Goal: Check status

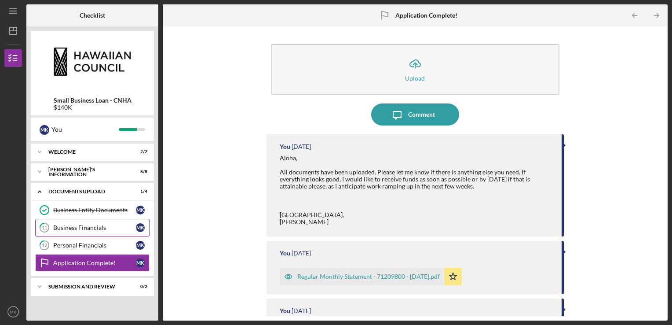
click at [79, 230] on div "Business Financials" at bounding box center [94, 227] width 83 height 7
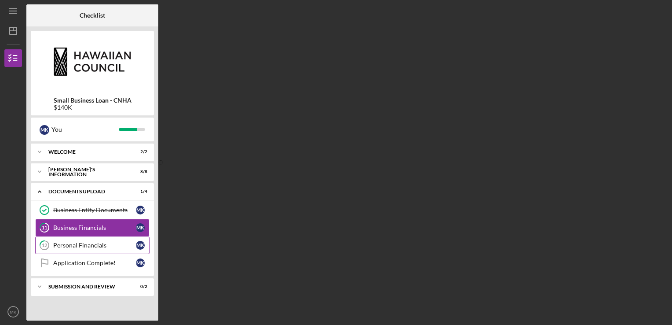
click at [83, 247] on div "Personal Financials" at bounding box center [94, 244] width 83 height 7
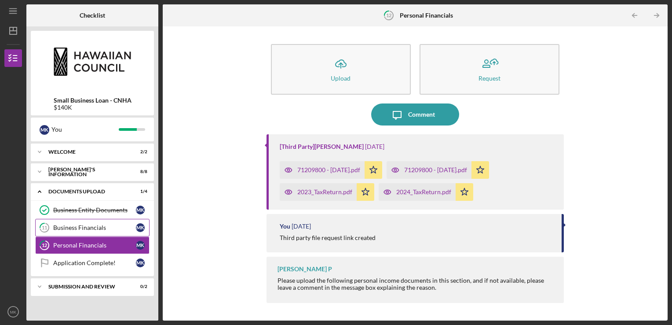
click at [92, 224] on div "Business Financials" at bounding box center [94, 227] width 83 height 7
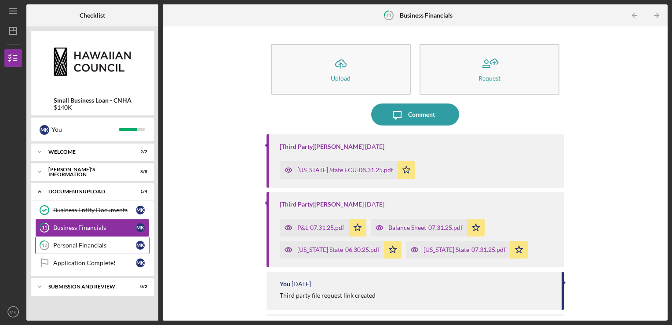
click at [93, 245] on div "Personal Financials" at bounding box center [94, 244] width 83 height 7
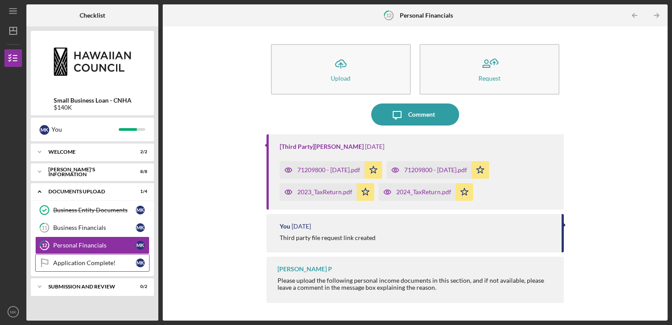
click at [102, 269] on link "Application Complete! Application Complete! M K" at bounding box center [92, 263] width 114 height 18
